Goal: Task Accomplishment & Management: Complete application form

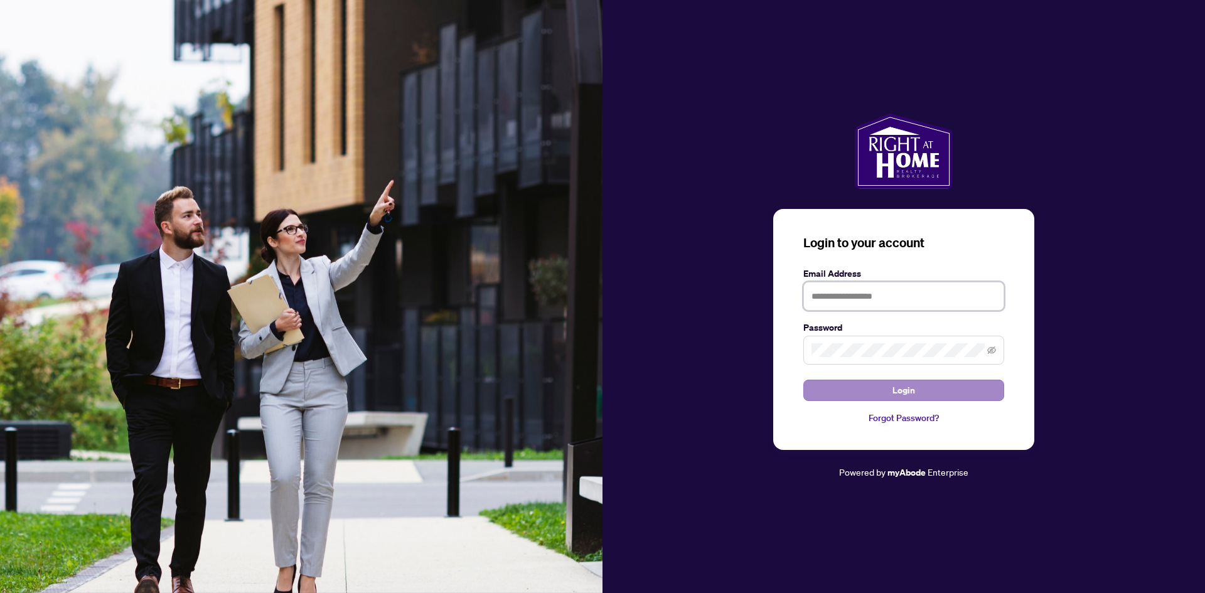
type input "**********"
click at [883, 393] on button "Login" at bounding box center [903, 390] width 201 height 21
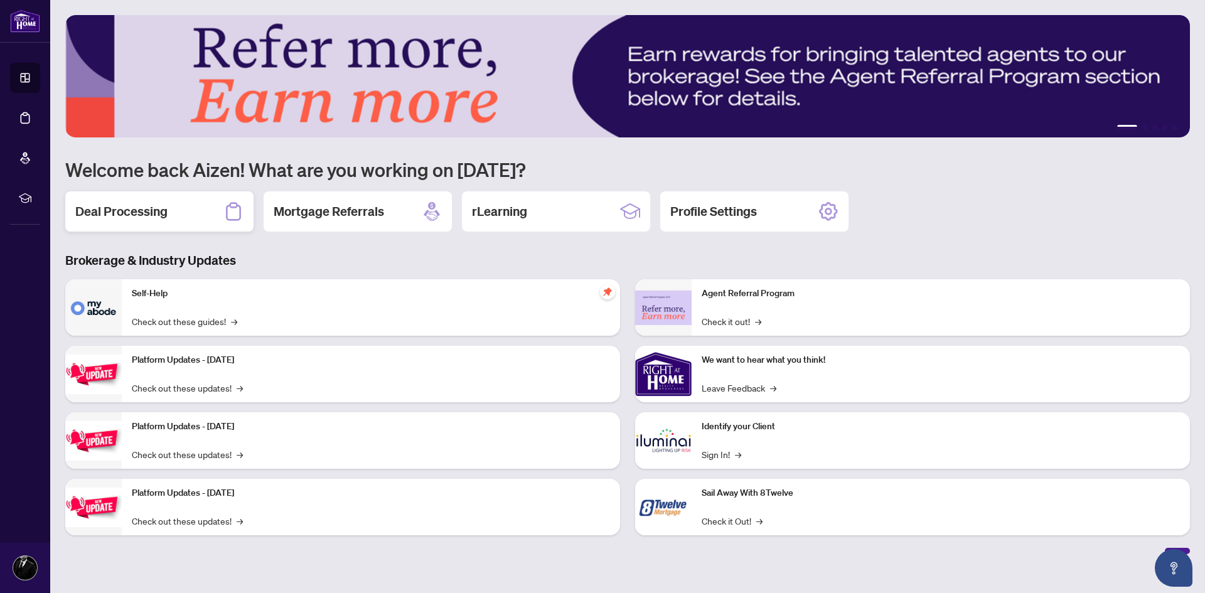
click at [172, 213] on div "Deal Processing" at bounding box center [159, 211] width 188 height 40
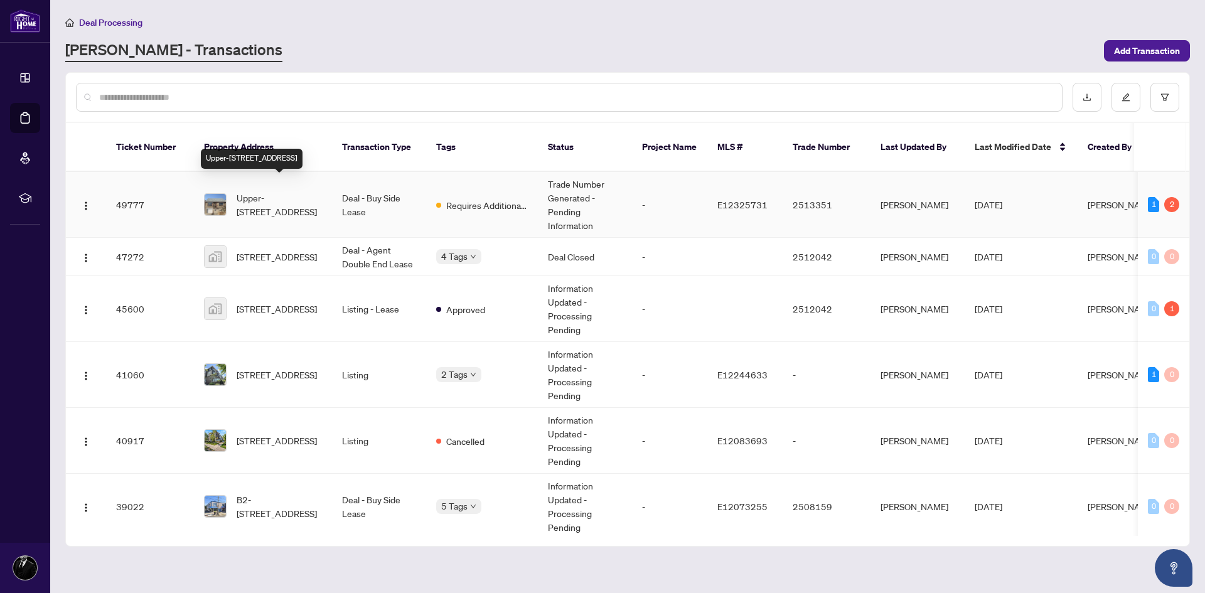
click at [265, 191] on span "Upper-[STREET_ADDRESS]" at bounding box center [279, 205] width 85 height 28
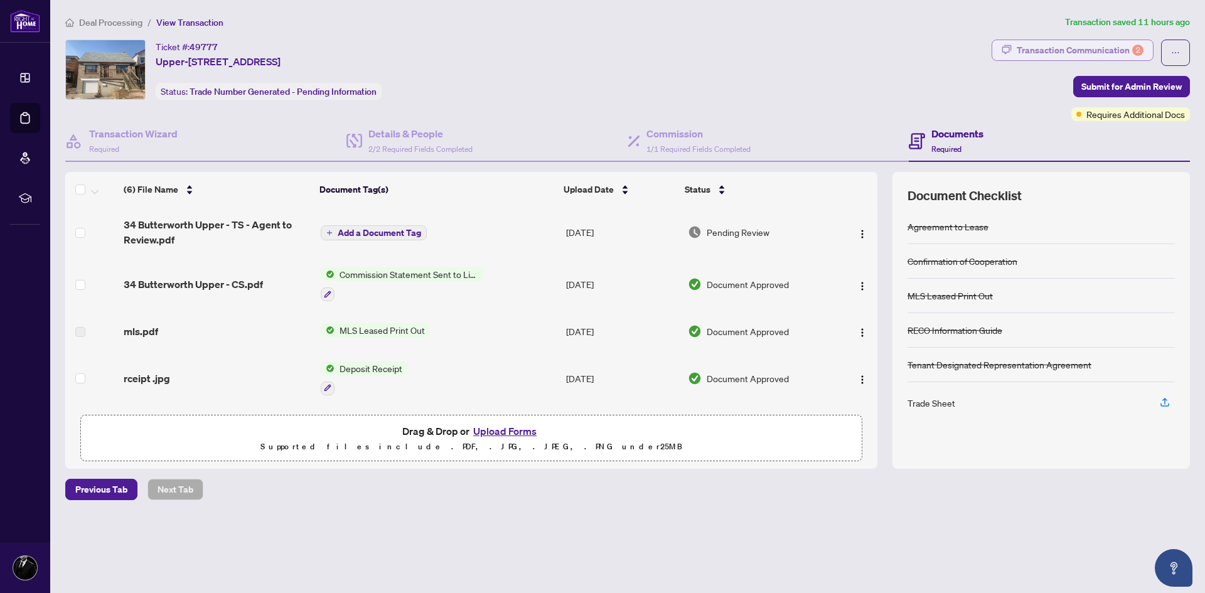
click at [1102, 53] on div "Transaction Communication 2" at bounding box center [1079, 50] width 127 height 20
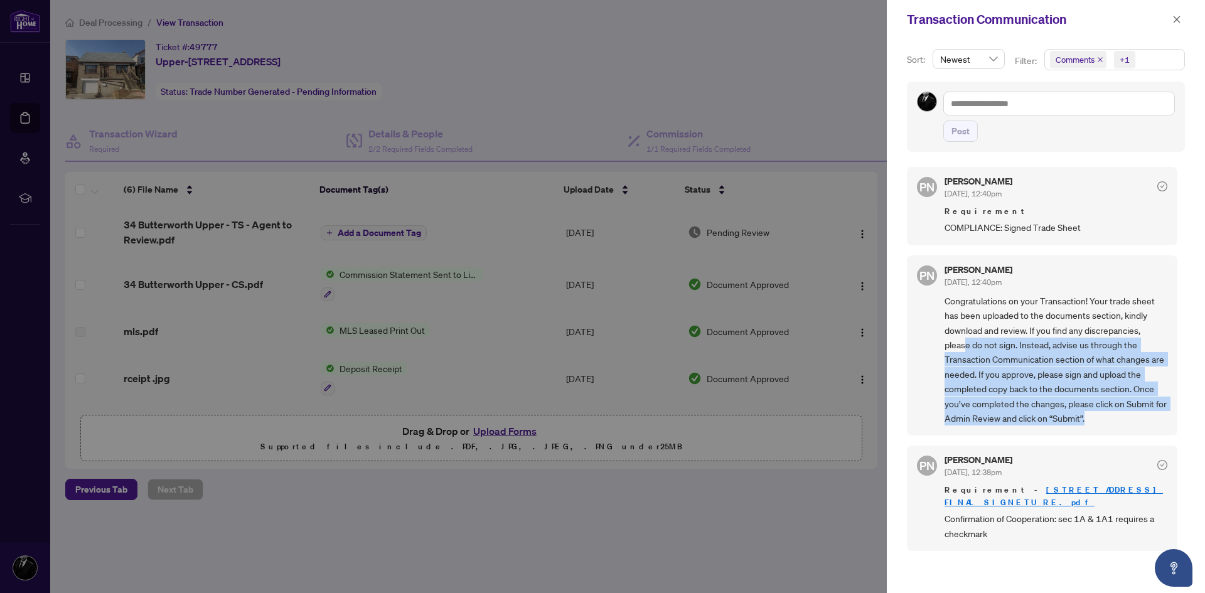
drag, startPoint x: 964, startPoint y: 348, endPoint x: 1166, endPoint y: 413, distance: 212.5
click at [1166, 413] on div "PN [PERSON_NAME] [DATE], 12:40pm Congratulations on your Transaction! Your trad…" at bounding box center [1042, 345] width 270 height 180
click at [1125, 422] on span "Congratulations on your Transaction! Your trade sheet has been uploaded to the …" at bounding box center [1055, 360] width 223 height 132
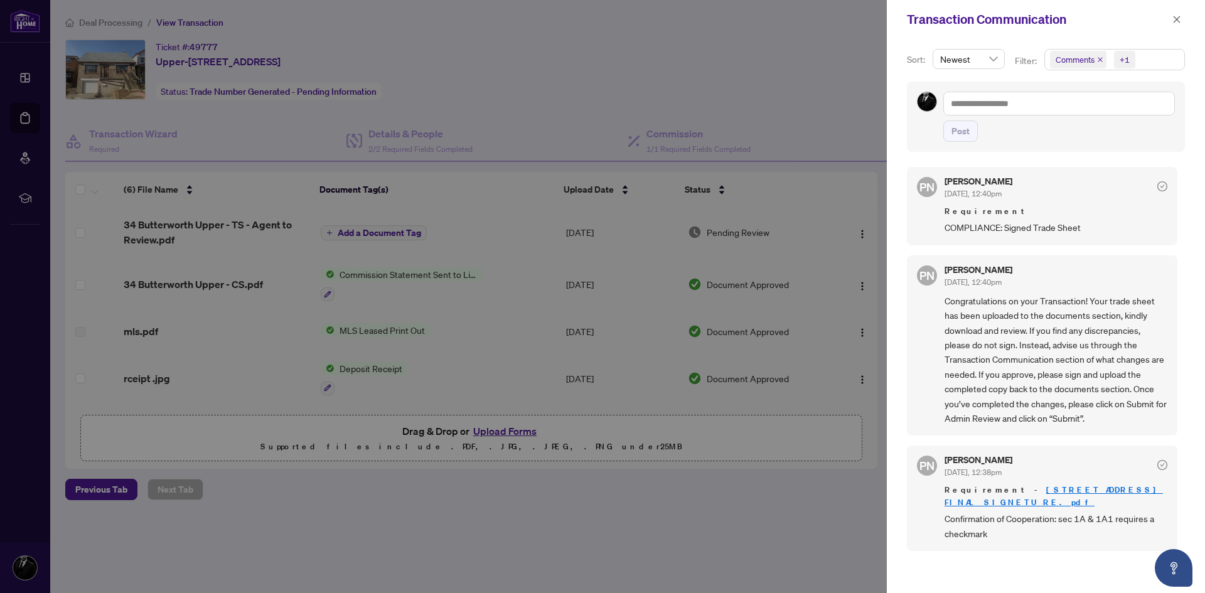
click at [171, 223] on div at bounding box center [602, 296] width 1205 height 593
click at [183, 226] on div at bounding box center [602, 296] width 1205 height 593
click at [703, 124] on div at bounding box center [602, 296] width 1205 height 593
click at [1179, 19] on icon "close" at bounding box center [1176, 19] width 9 height 9
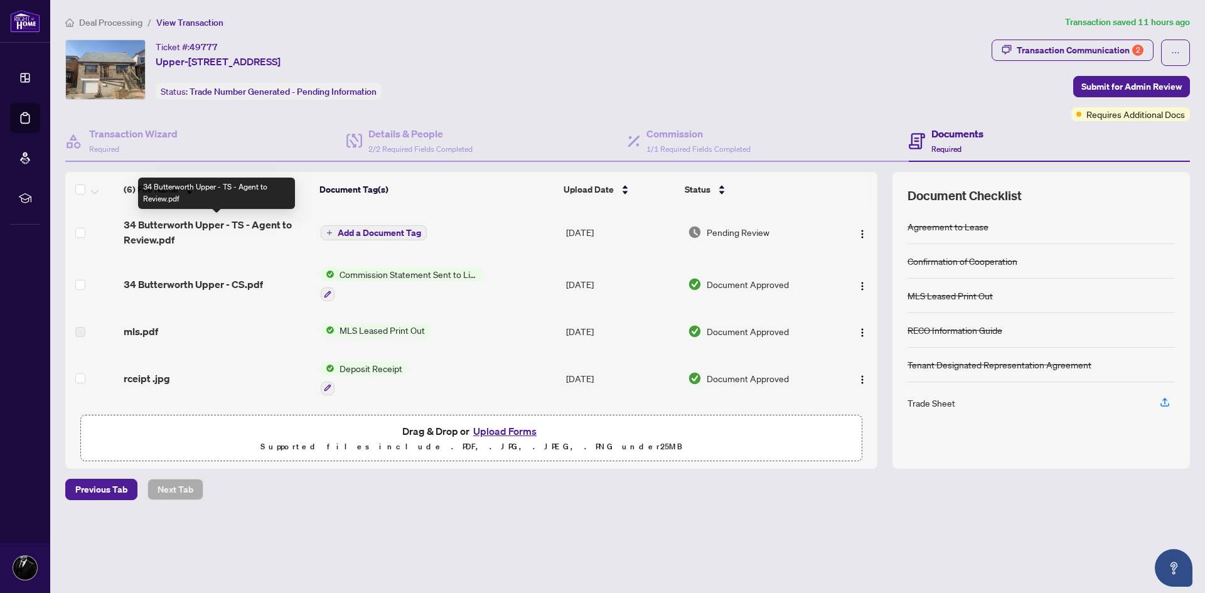
click at [198, 228] on span "34 Butterworth Upper - TS - Agent to Review.pdf" at bounding box center [217, 232] width 186 height 30
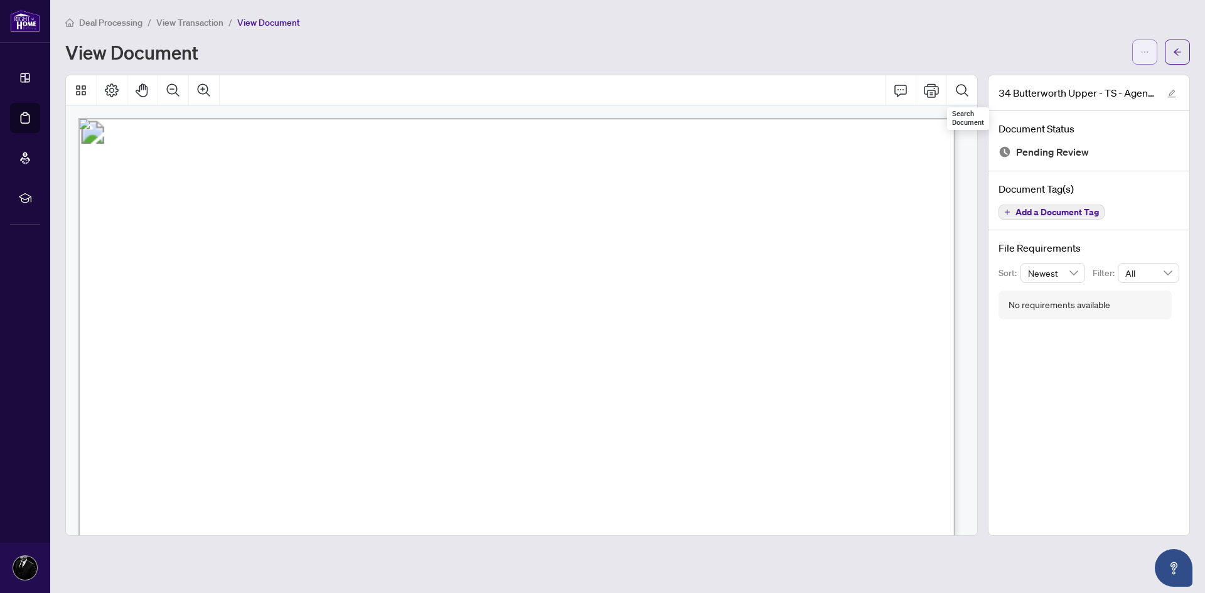
click at [1149, 45] on button "button" at bounding box center [1144, 52] width 25 height 25
click at [1093, 85] on span "Download" at bounding box center [1098, 79] width 95 height 14
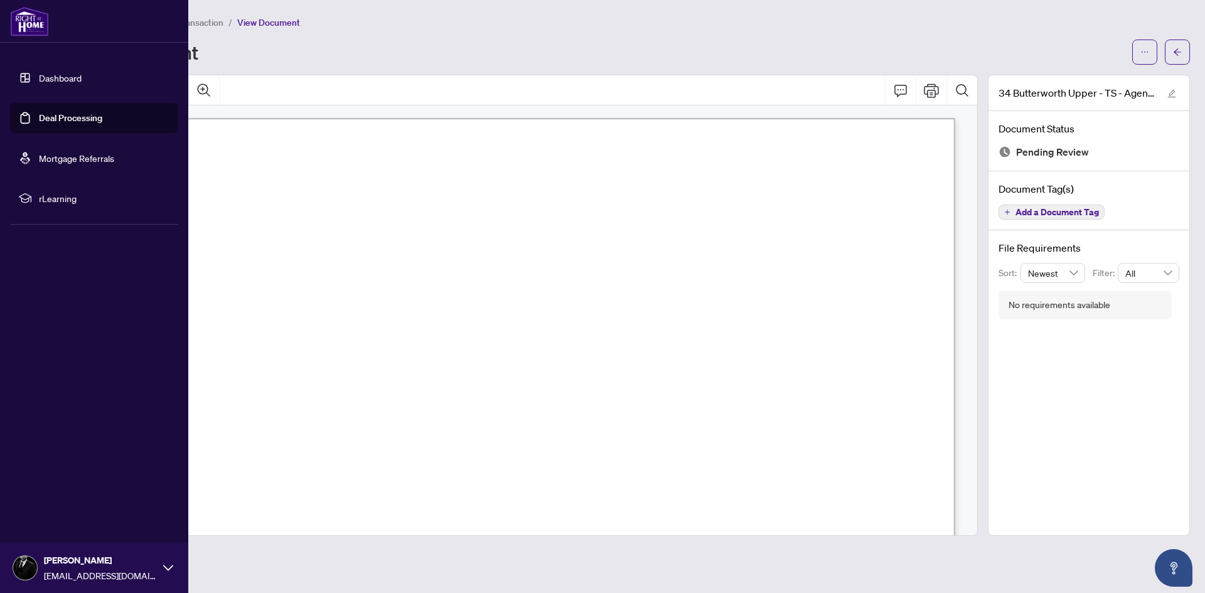
click at [43, 72] on link "Dashboard" at bounding box center [60, 77] width 43 height 11
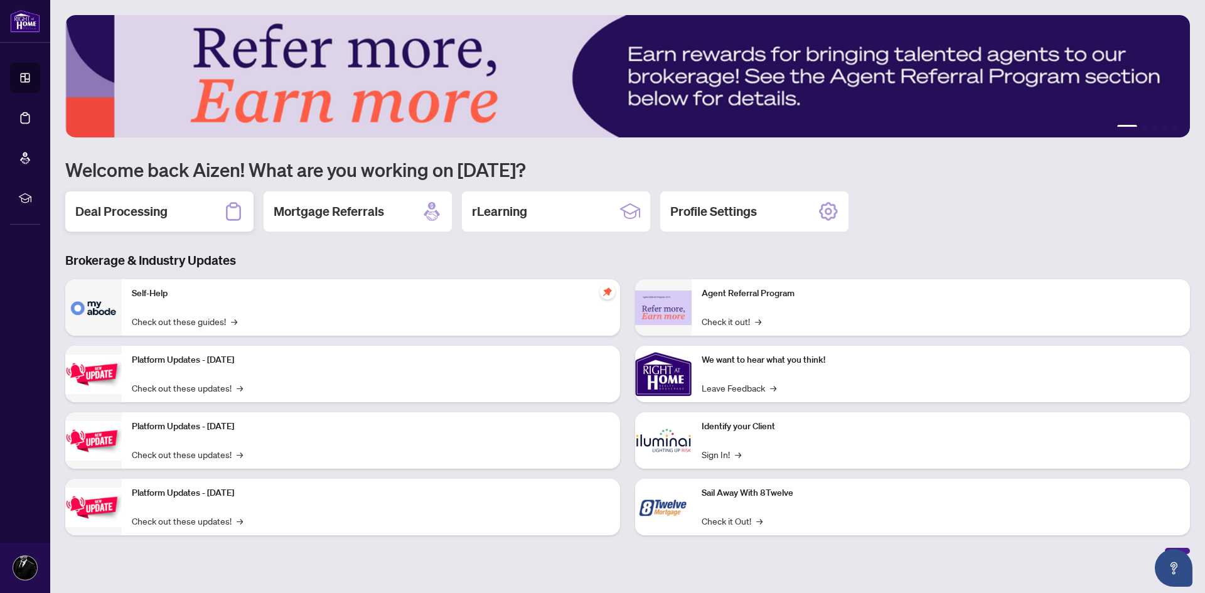
click at [197, 213] on div "Deal Processing" at bounding box center [159, 211] width 188 height 40
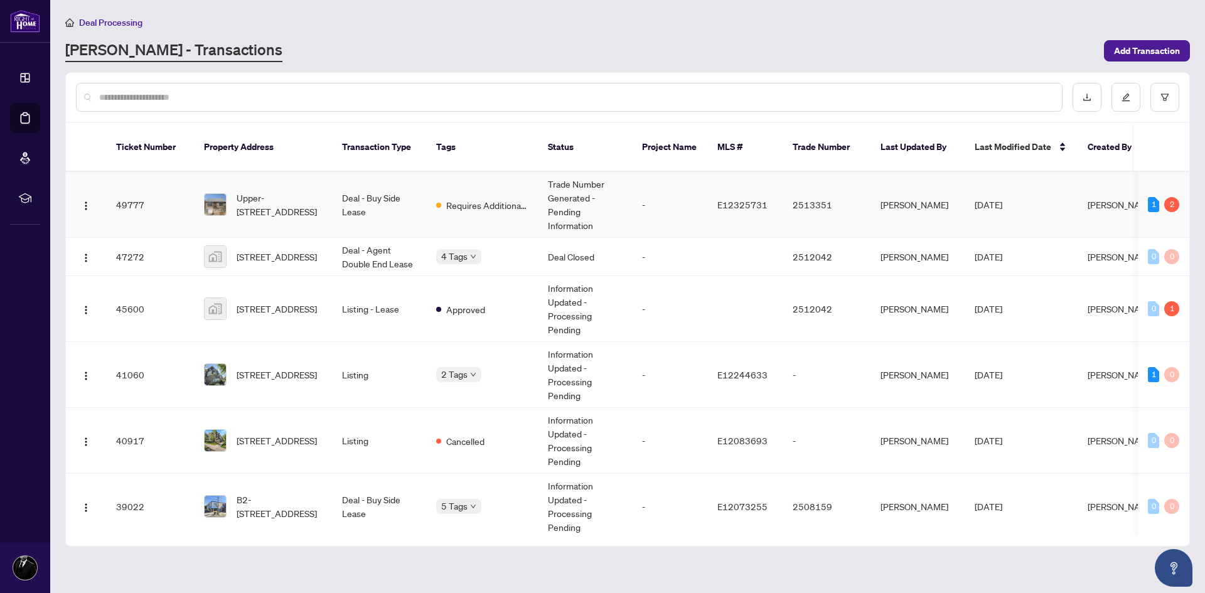
click at [260, 205] on td "Upper-[STREET_ADDRESS]" at bounding box center [263, 205] width 138 height 66
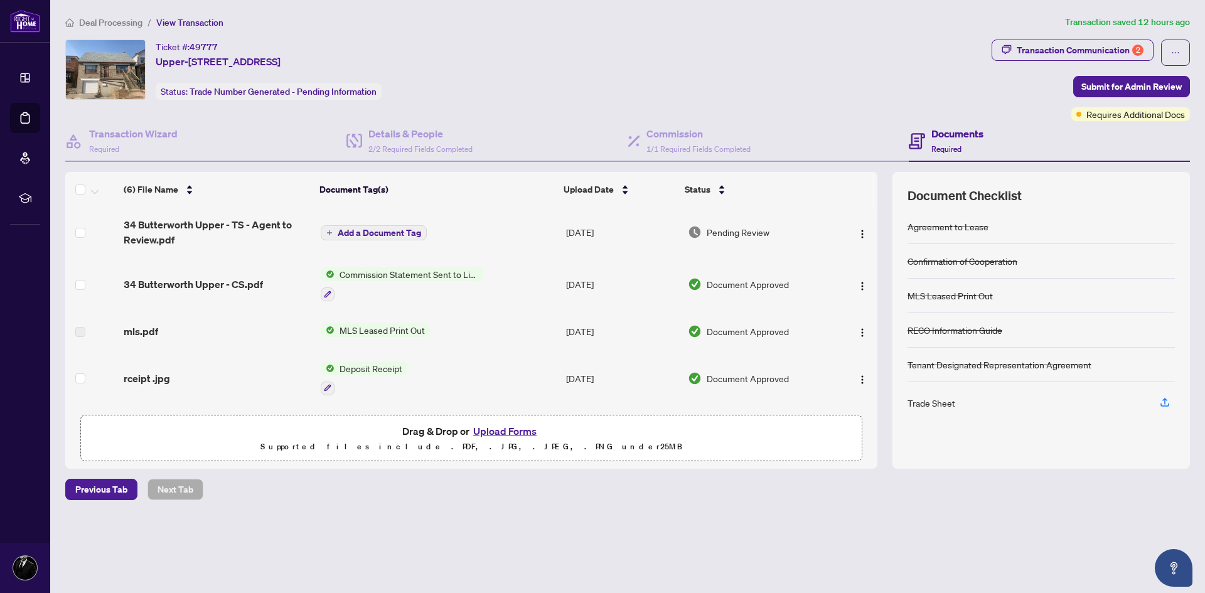
click at [512, 432] on button "Upload Forms" at bounding box center [504, 431] width 71 height 16
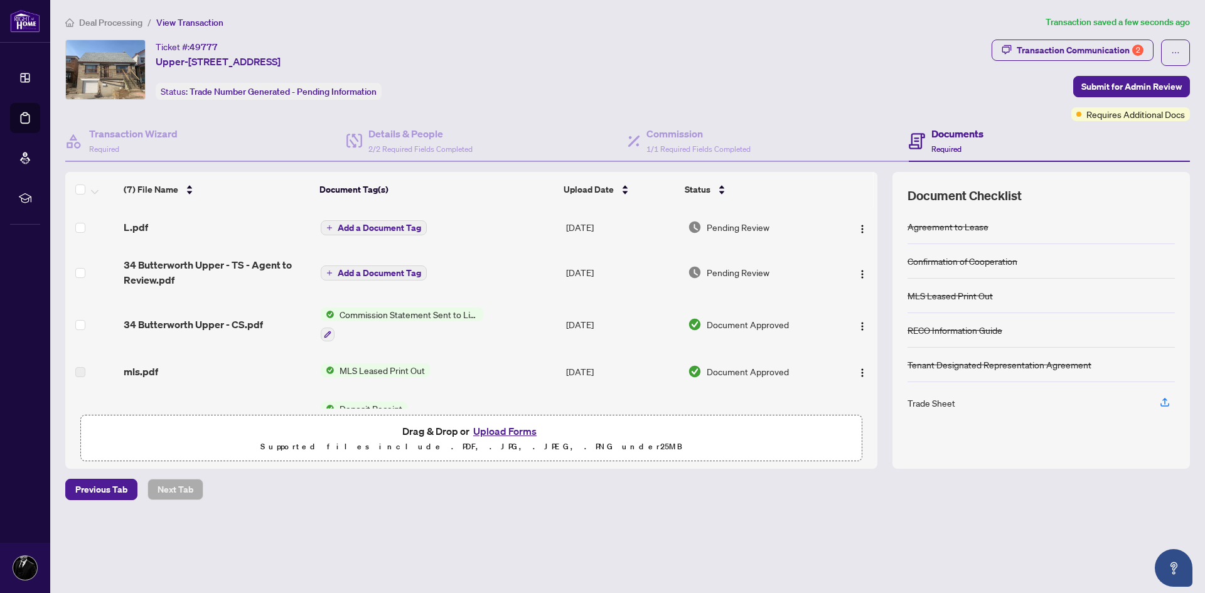
click at [354, 225] on span "Add a Document Tag" at bounding box center [379, 227] width 83 height 9
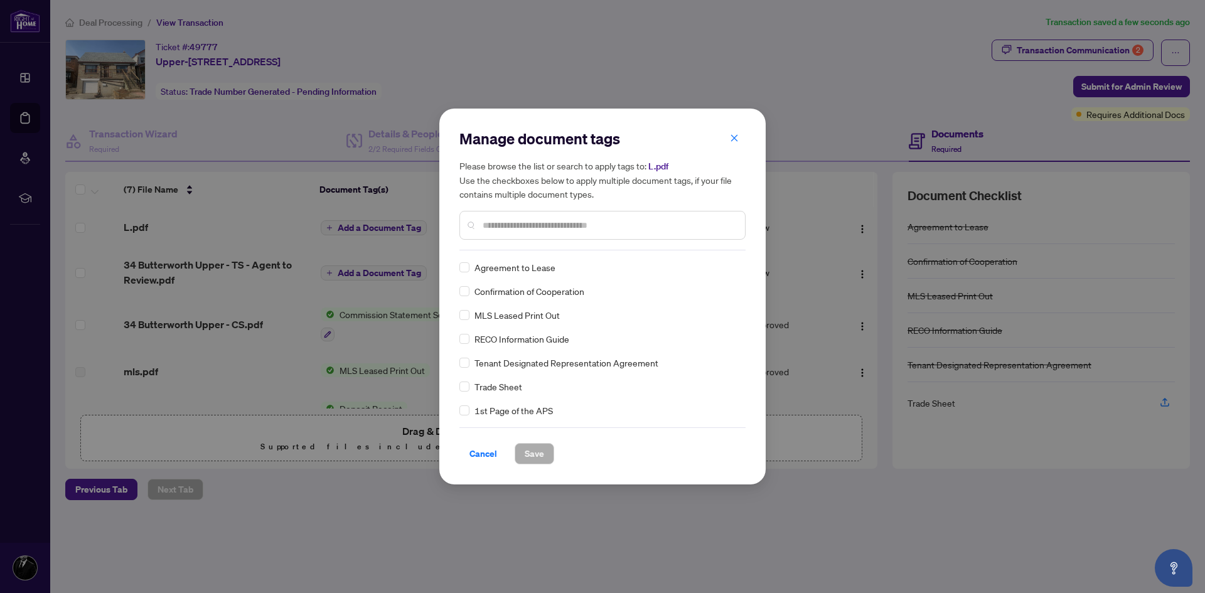
click at [545, 225] on input "text" at bounding box center [608, 225] width 252 height 14
type input "*****"
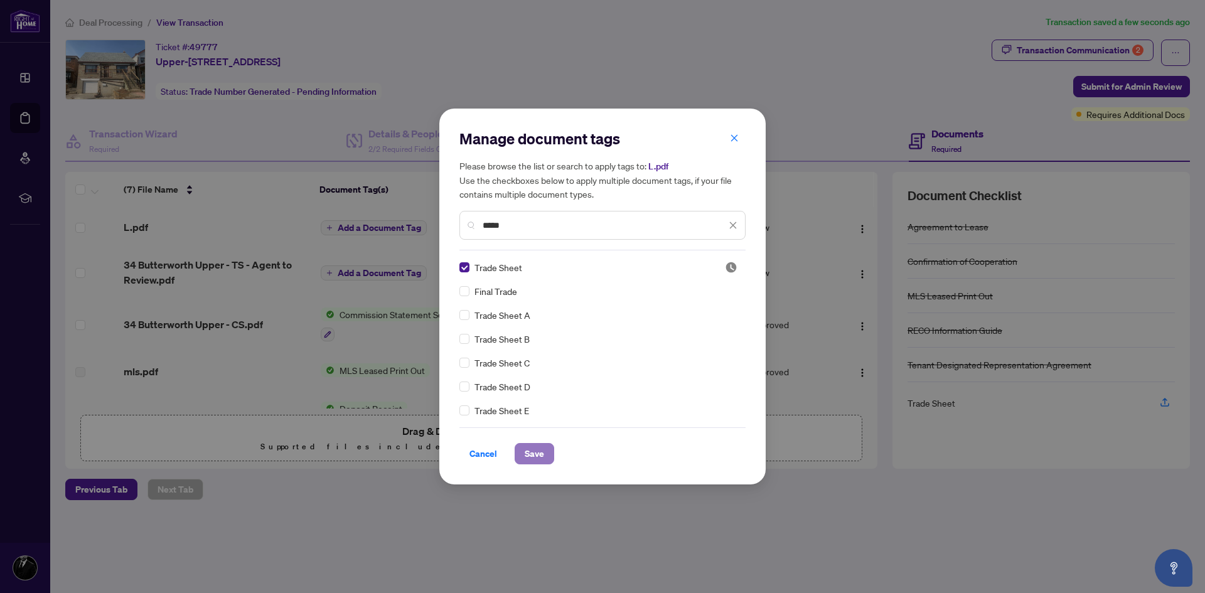
click at [535, 456] on span "Save" at bounding box center [533, 454] width 19 height 20
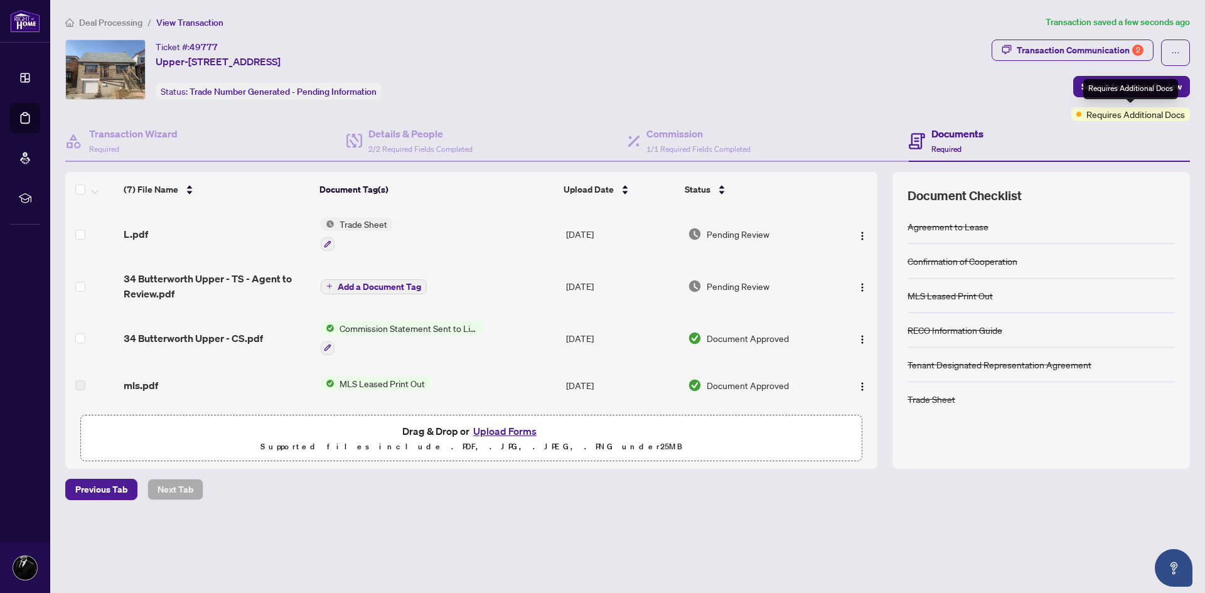
click at [1132, 81] on div "Requires Additional Docs" at bounding box center [1130, 89] width 95 height 20
click at [1107, 92] on span "Submit for Admin Review" at bounding box center [1131, 87] width 100 height 20
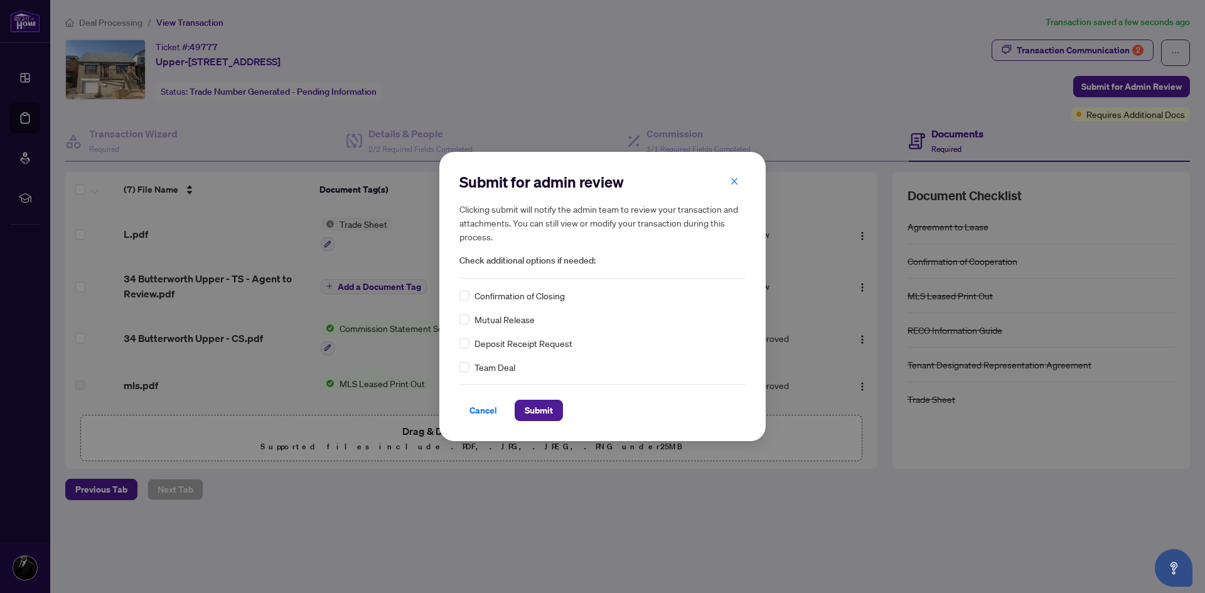
click at [483, 297] on span "Confirmation of Closing" at bounding box center [519, 296] width 90 height 14
click at [526, 410] on span "Submit" at bounding box center [538, 410] width 28 height 20
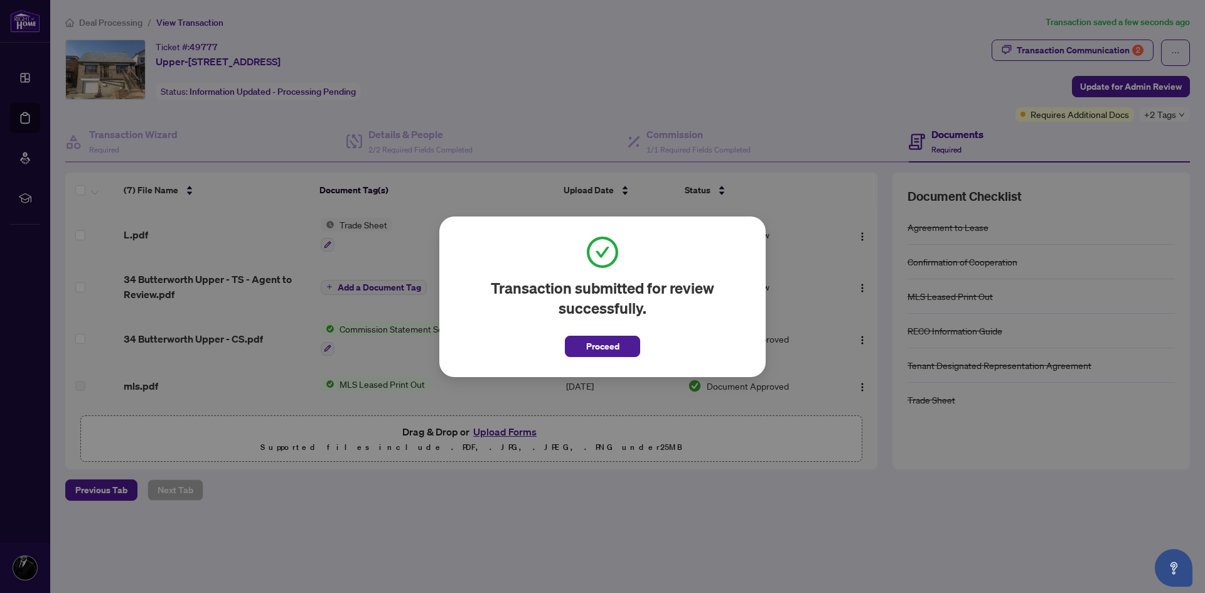
click at [611, 341] on span "Proceed" at bounding box center [602, 346] width 33 height 20
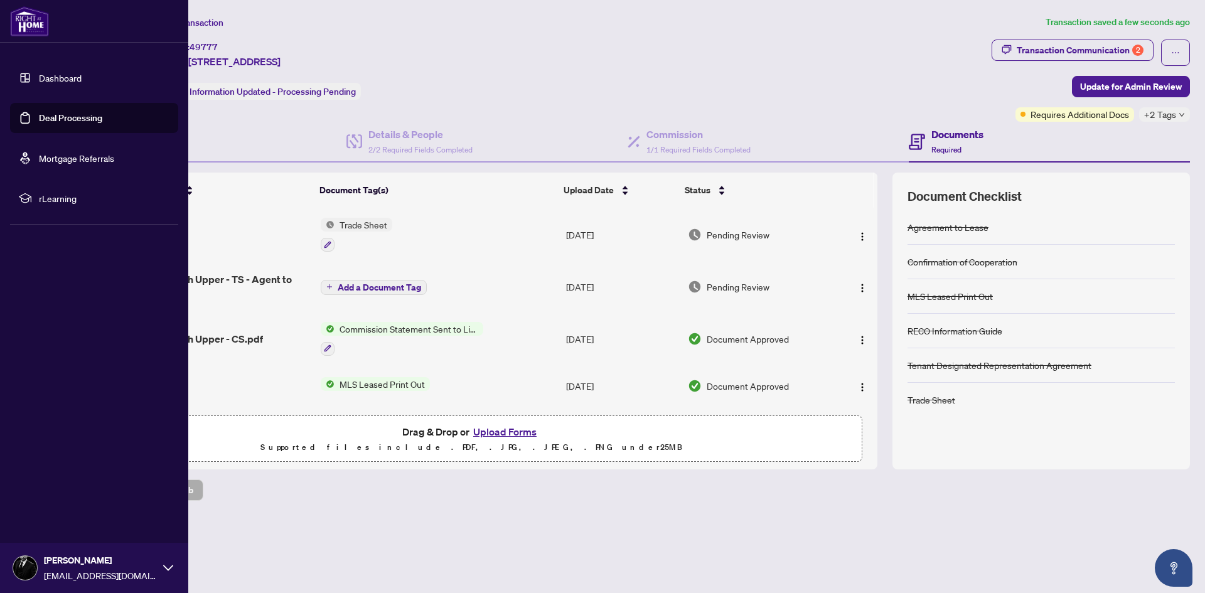
click at [39, 72] on link "Dashboard" at bounding box center [60, 77] width 43 height 11
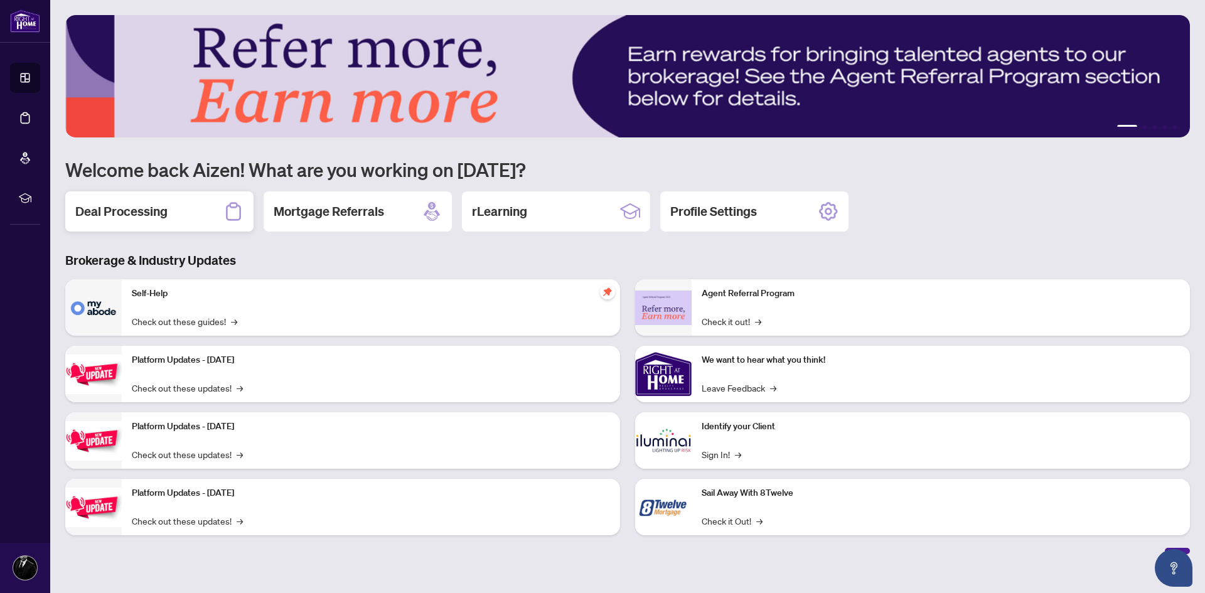
click at [197, 212] on div "Deal Processing" at bounding box center [159, 211] width 188 height 40
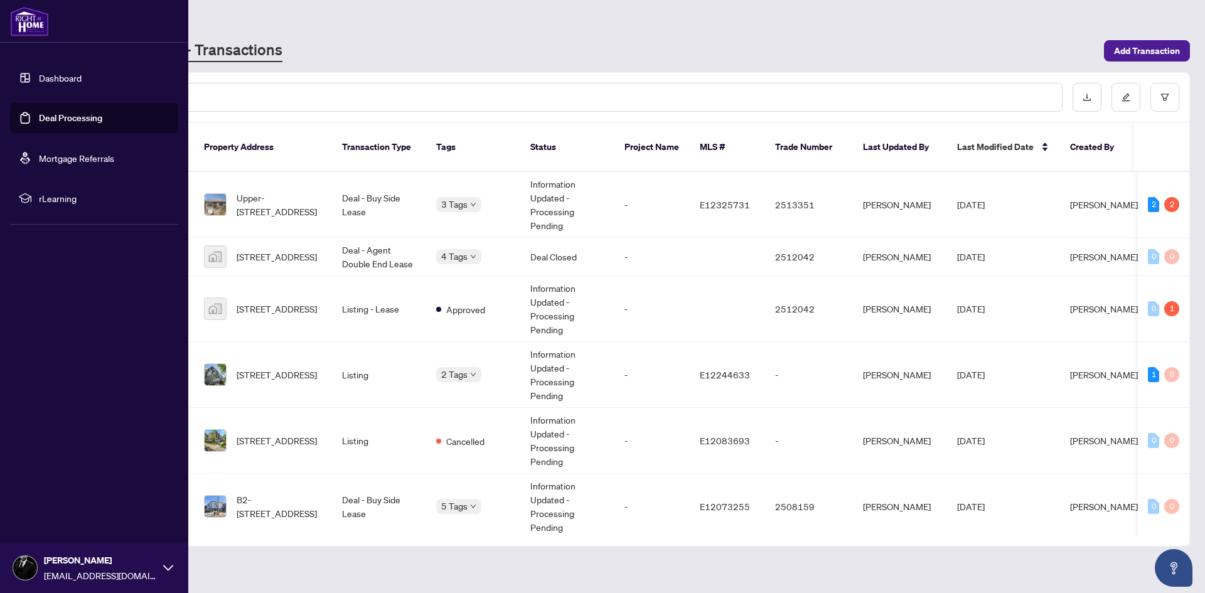
click at [39, 72] on link "Dashboard" at bounding box center [60, 77] width 43 height 11
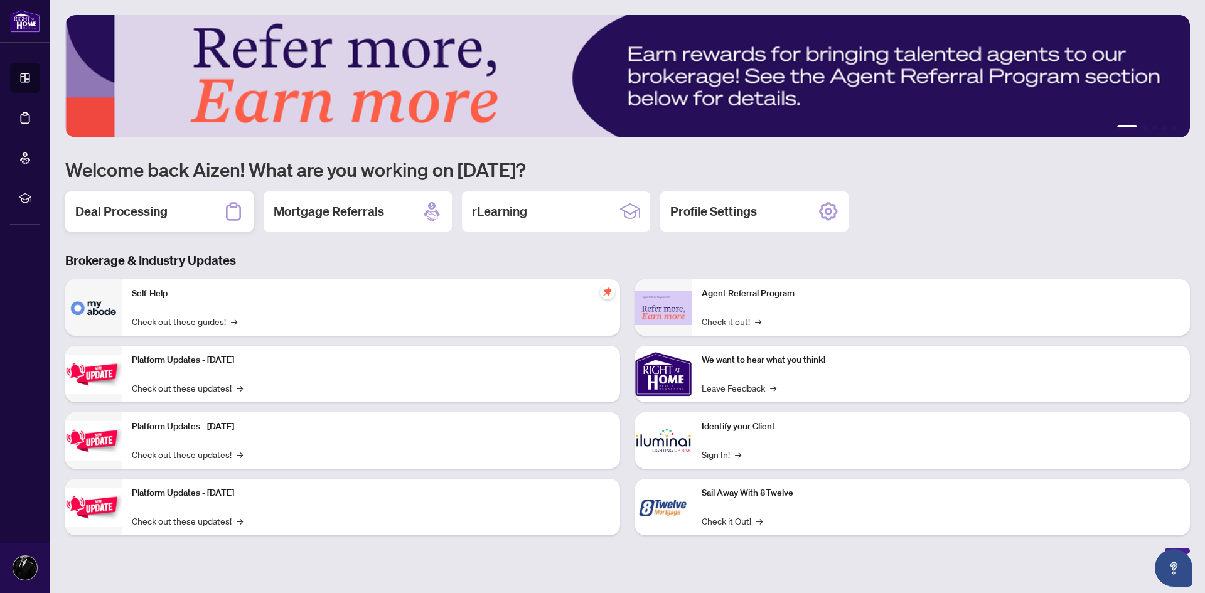
click at [192, 218] on div "Deal Processing" at bounding box center [159, 211] width 188 height 40
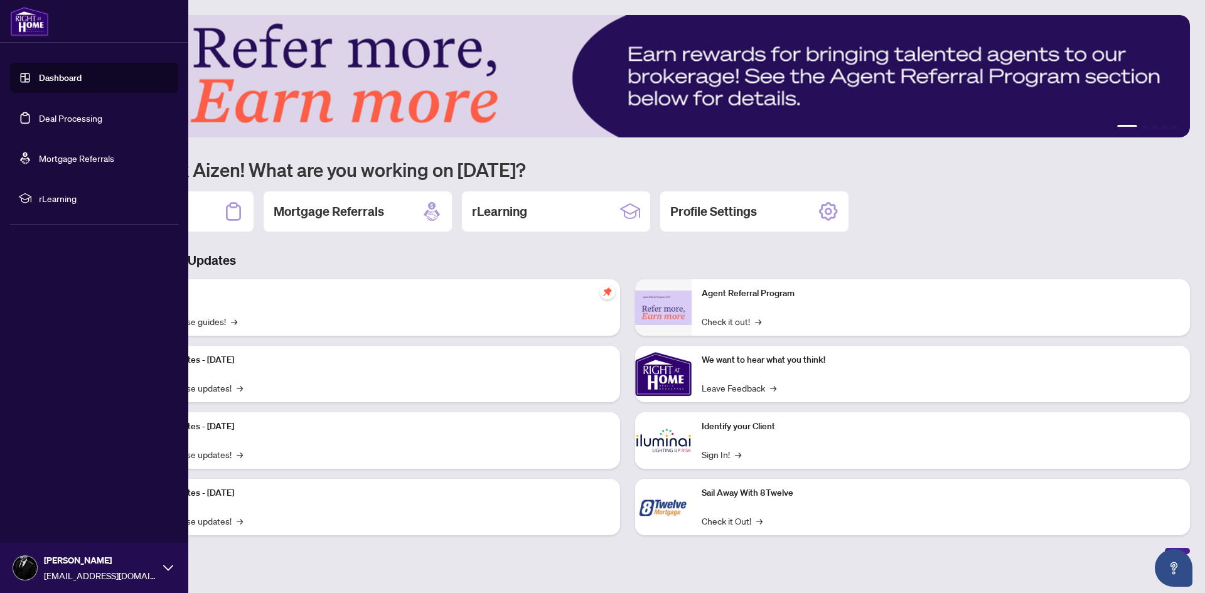
click at [65, 117] on link "Deal Processing" at bounding box center [70, 117] width 63 height 11
